Goal: Navigation & Orientation: Go to known website

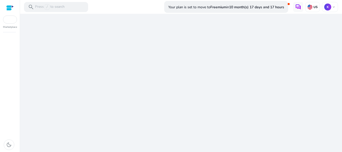
click at [159, 75] on div "We are getting things ready for you..." at bounding box center [181, 83] width 318 height 138
